Goal: Check status: Check status

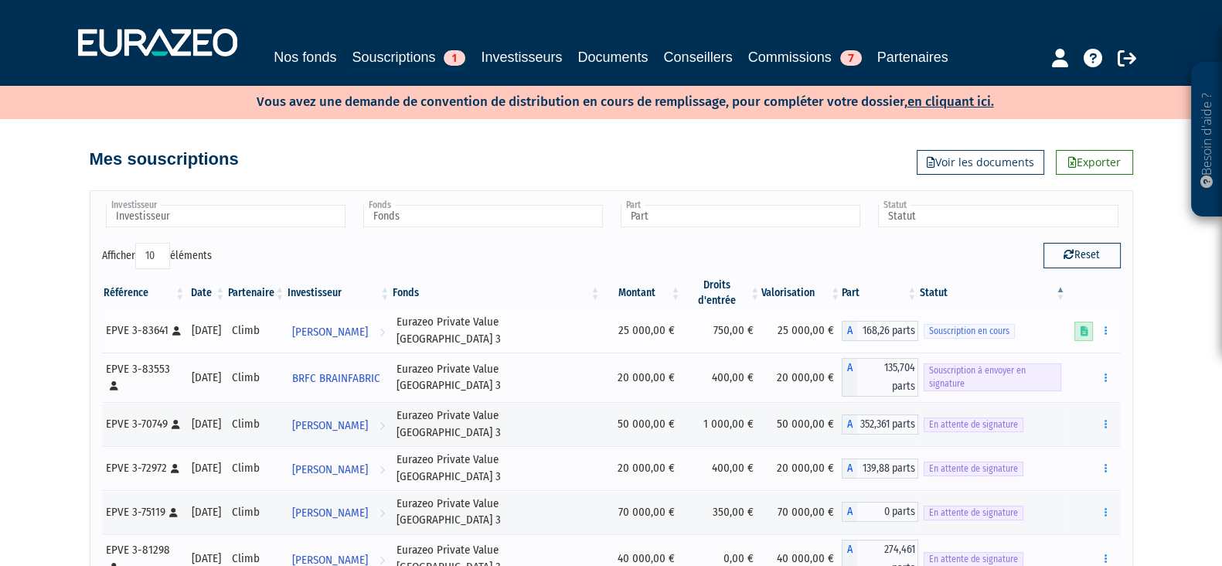
click at [1083, 326] on icon at bounding box center [1084, 331] width 8 height 10
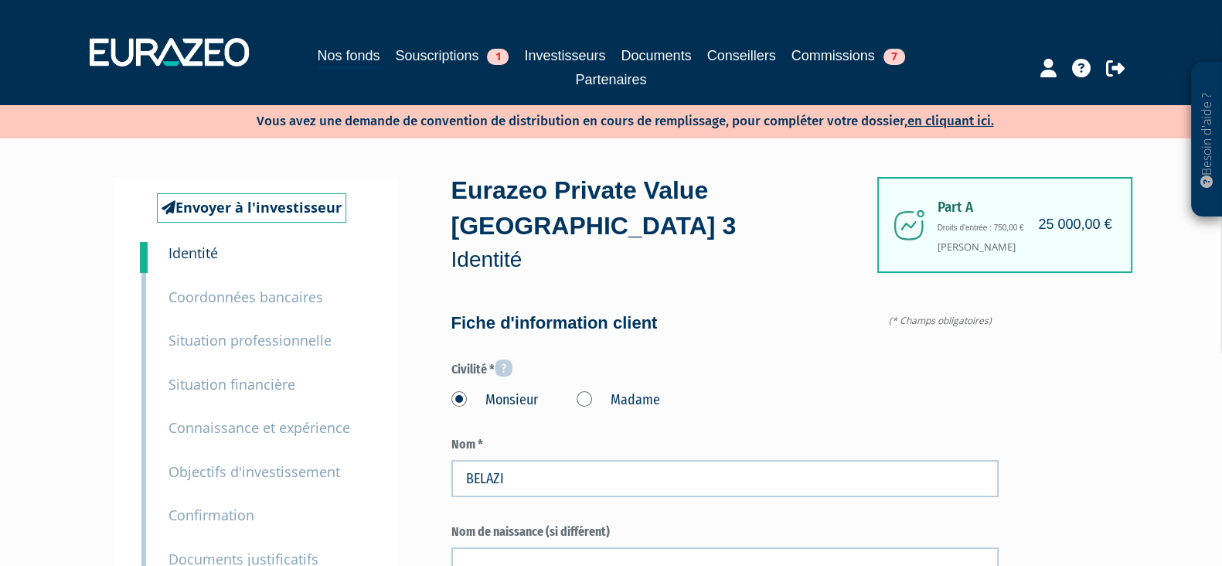
type input "6 29 73 28 77"
click at [421, 59] on link "Souscriptions 1" at bounding box center [452, 56] width 114 height 22
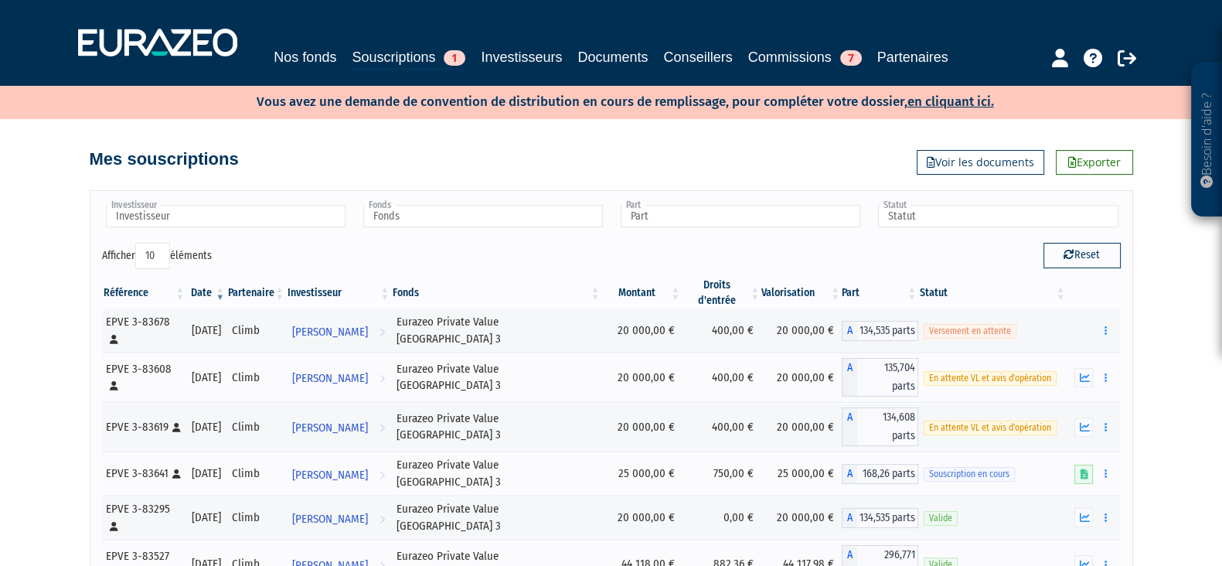
click at [694, 128] on div "Mes souscriptions Exporter Voir les documents" at bounding box center [611, 147] width 881 height 56
